Goal: Use online tool/utility

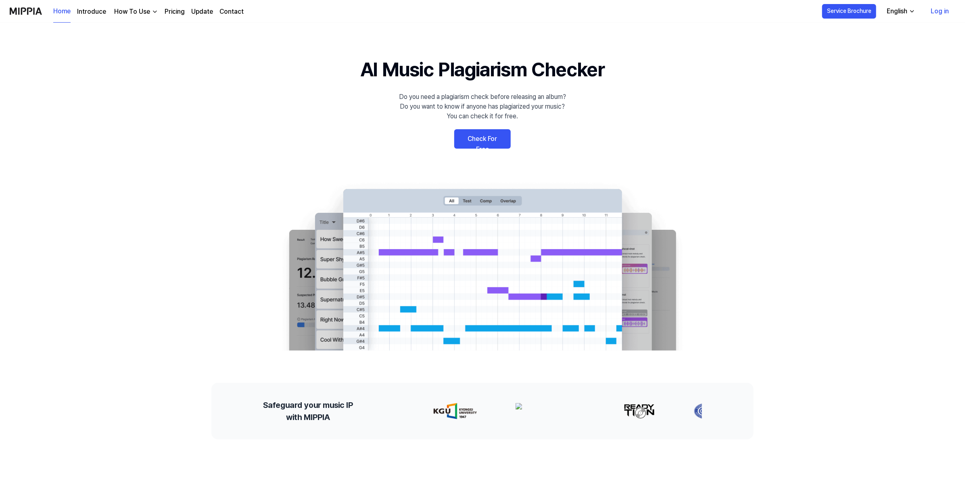
click at [473, 129] on link "Check For Free" at bounding box center [482, 138] width 56 height 19
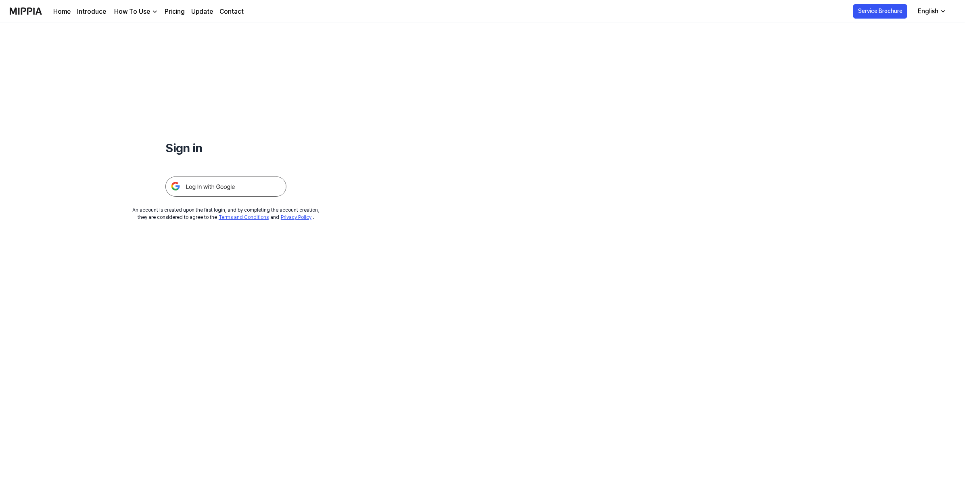
click at [232, 197] on div "Sign in An account is created upon the first login, and by completing the accou…" at bounding box center [226, 122] width 452 height 198
click at [239, 189] on img at bounding box center [225, 186] width 121 height 20
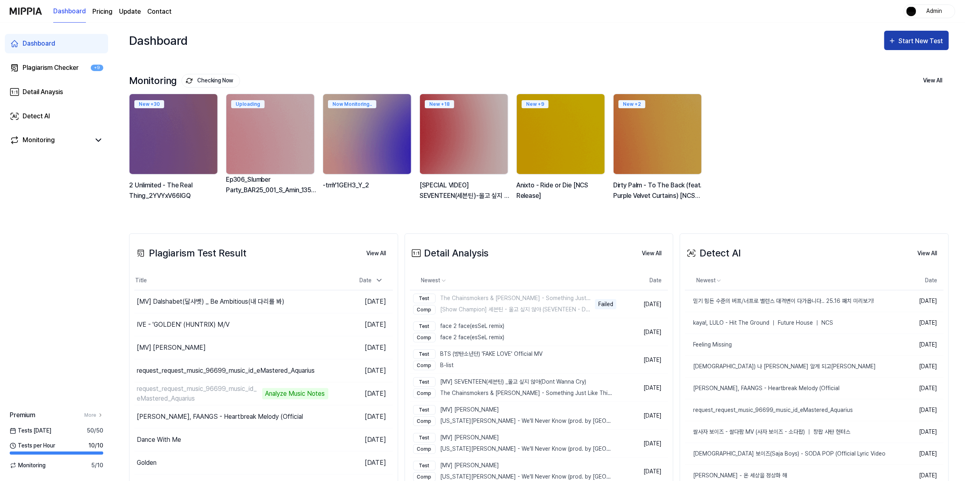
click at [925, 34] on button "Start New Test" at bounding box center [916, 40] width 65 height 19
click at [894, 99] on div "Detect AI" at bounding box center [907, 104] width 70 height 10
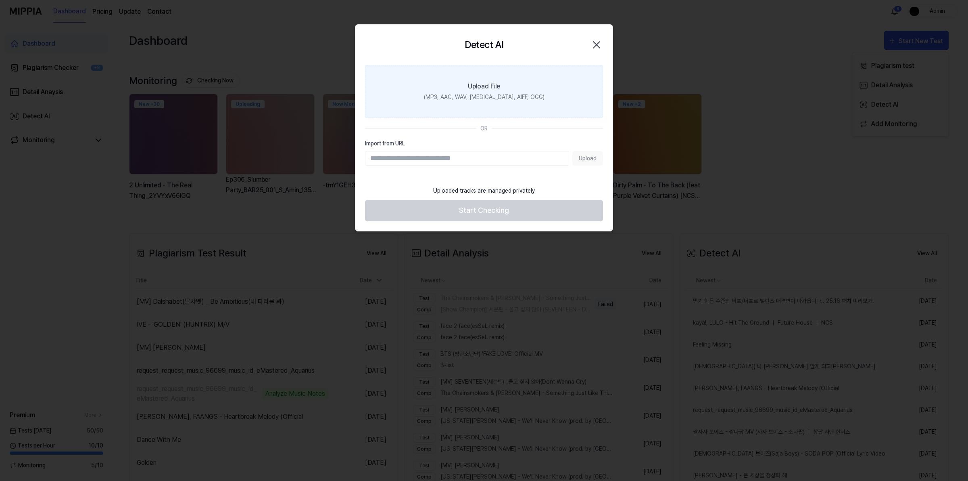
click at [514, 90] on label "Upload File (MP3, AAC, WAV, [MEDICAL_DATA], AIFF, OGG)" at bounding box center [484, 91] width 238 height 53
click at [0, 0] on input "Upload File (MP3, AAC, WAV, [MEDICAL_DATA], AIFF, OGG)" at bounding box center [0, 0] width 0 height 0
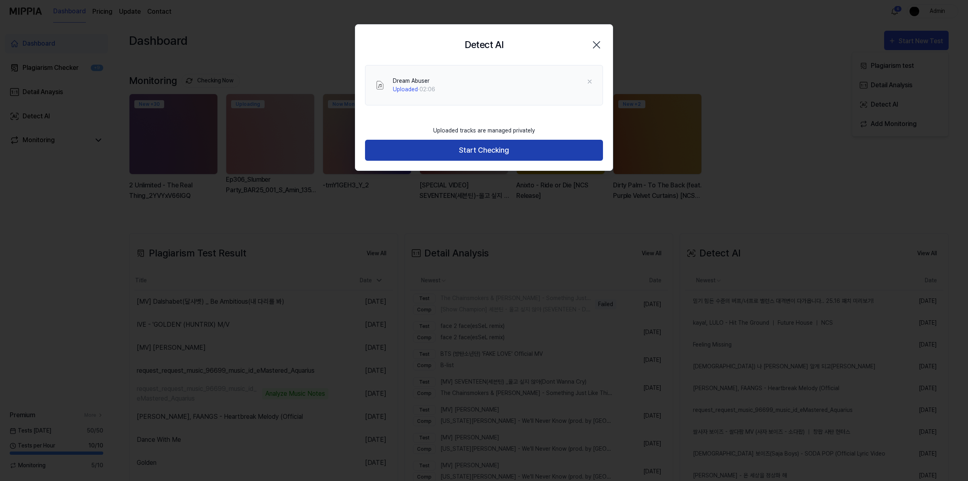
click at [505, 159] on button "Start Checking" at bounding box center [484, 150] width 238 height 21
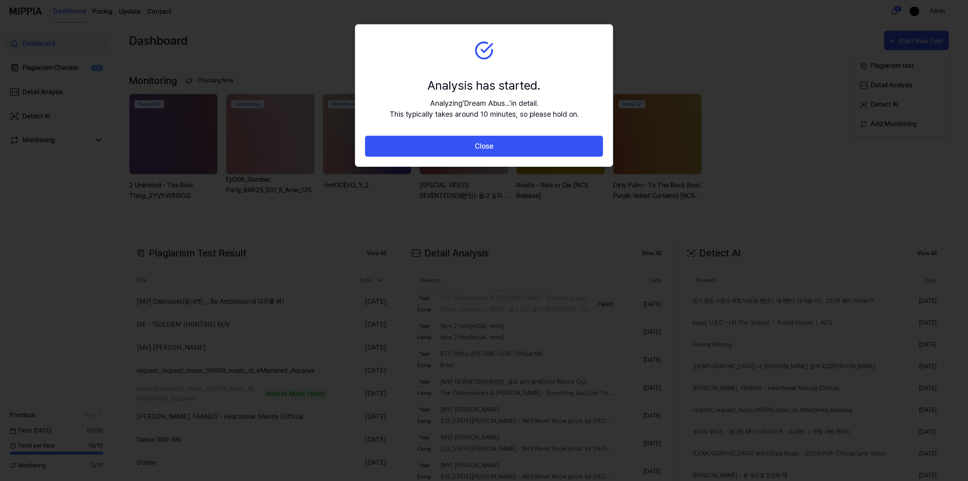
click at [854, 383] on div at bounding box center [484, 240] width 968 height 481
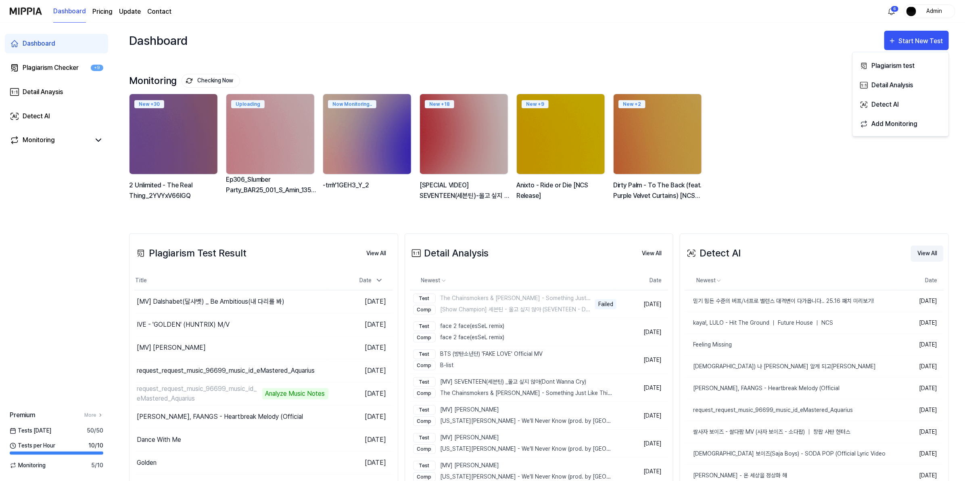
click at [934, 245] on button "View All" at bounding box center [927, 253] width 33 height 16
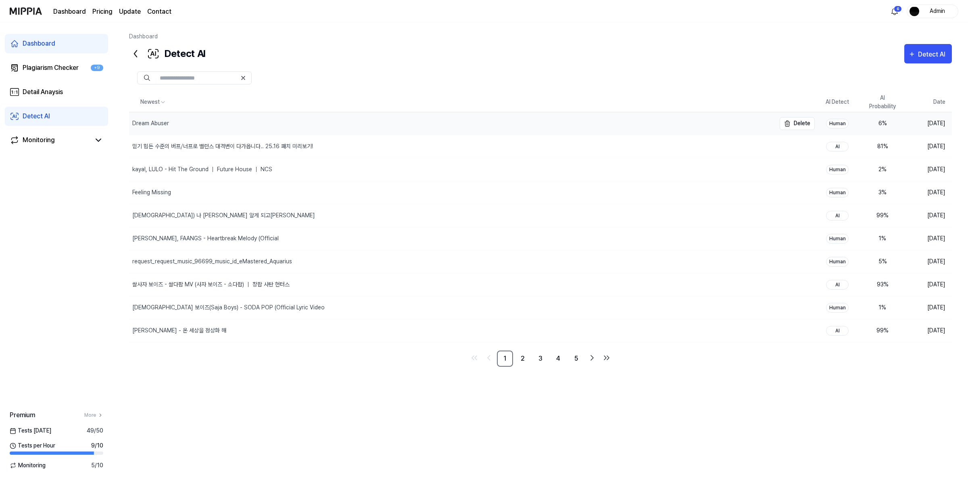
click at [525, 121] on div "Dream Abuser" at bounding box center [452, 123] width 647 height 23
